Goal: Transaction & Acquisition: Purchase product/service

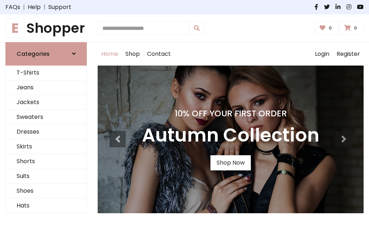
click at [185, 119] on h4 "10% Off Your First Order" at bounding box center [230, 113] width 177 height 10
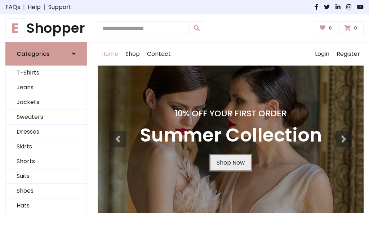
click at [230, 163] on link "Shop Now" at bounding box center [230, 162] width 40 height 15
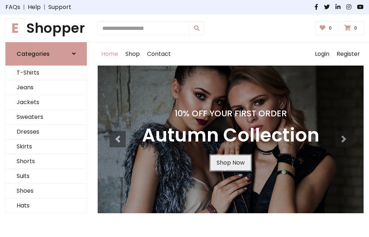
click at [230, 163] on link "Shop Now" at bounding box center [230, 162] width 40 height 15
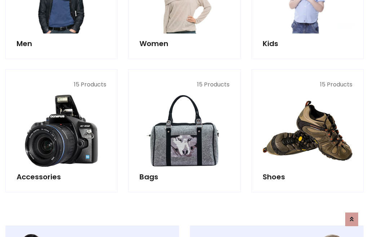
scroll to position [719, 0]
